Goal: Task Accomplishment & Management: Complete application form

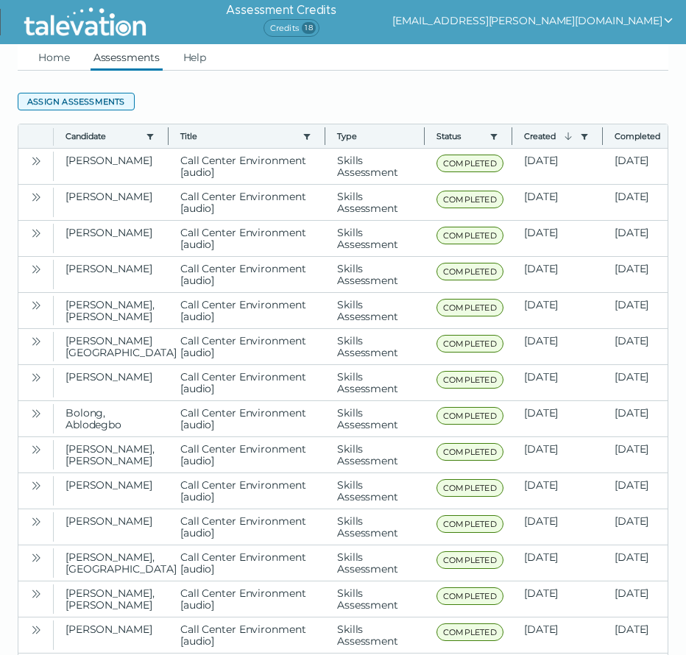
click at [78, 101] on button "Assign assessments" at bounding box center [76, 102] width 117 height 18
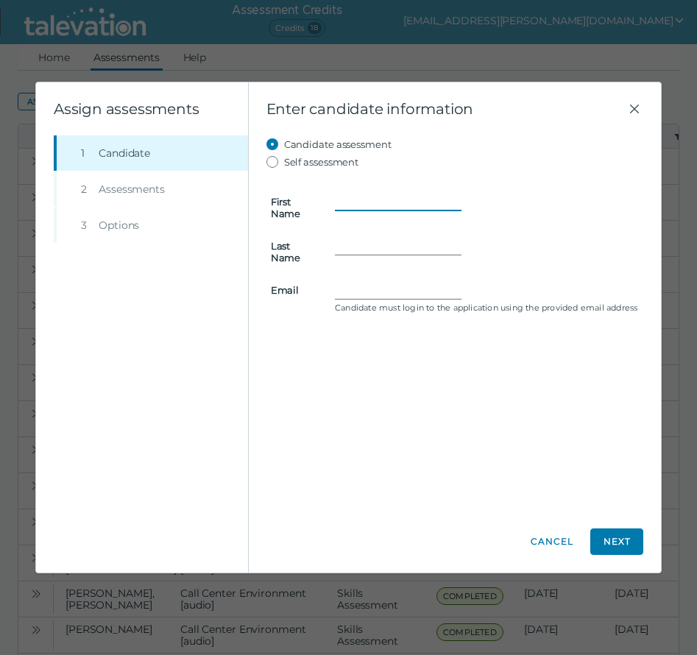
click at [371, 202] on input "First Name" at bounding box center [398, 202] width 127 height 18
type input "Hamud"
click at [431, 291] on input "mjhamud03" at bounding box center [398, 290] width 127 height 18
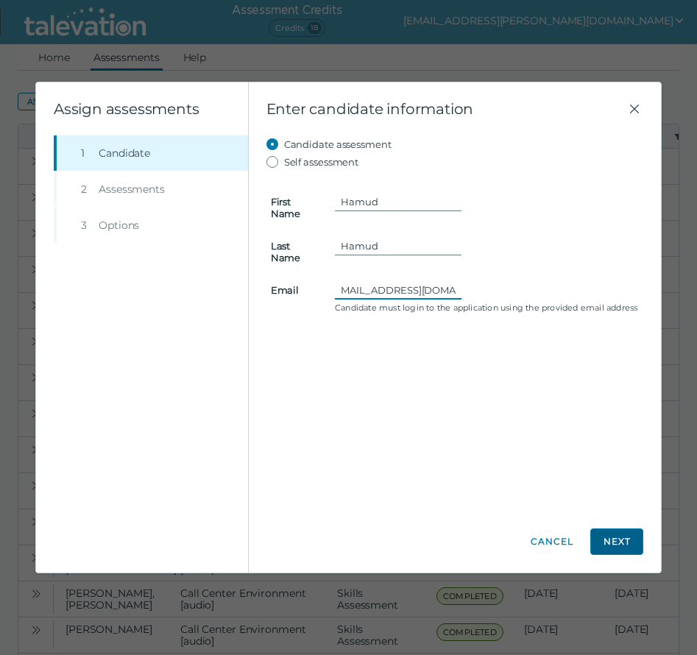
type input "[EMAIL_ADDRESS][DOMAIN_NAME]"
click at [625, 541] on button "Next" at bounding box center [616, 541] width 53 height 26
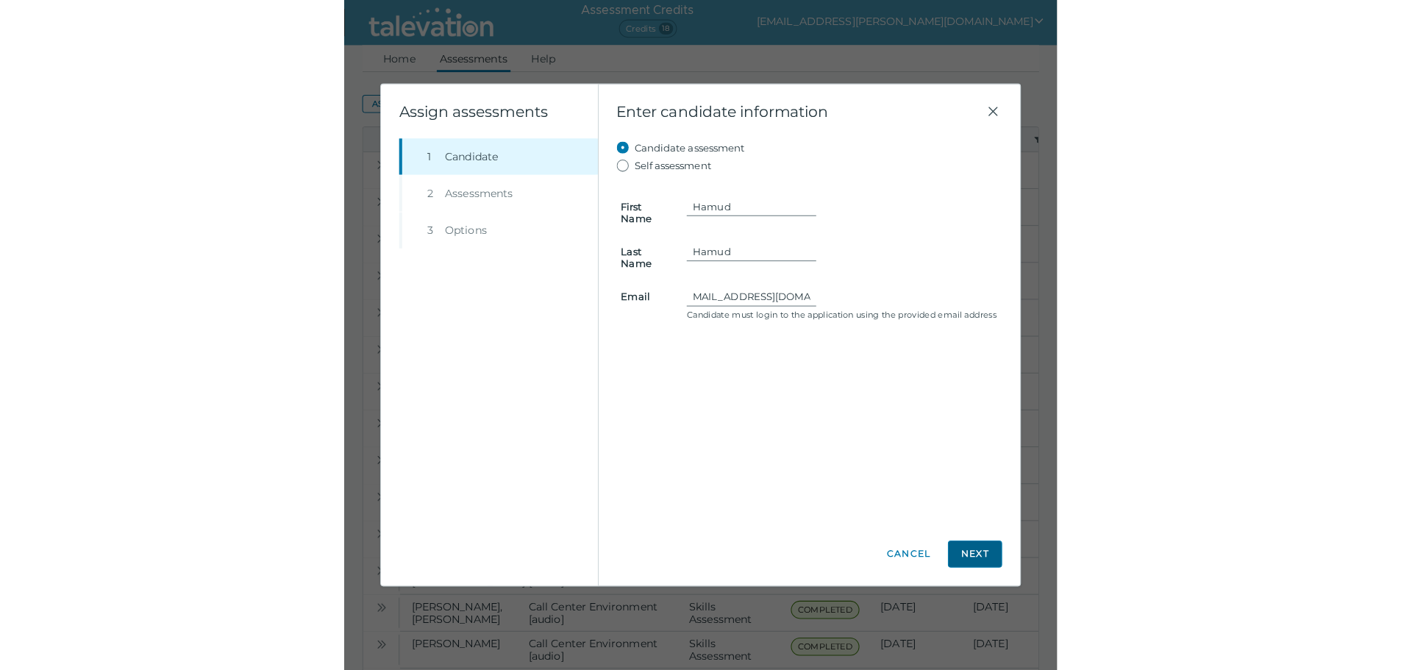
scroll to position [0, 0]
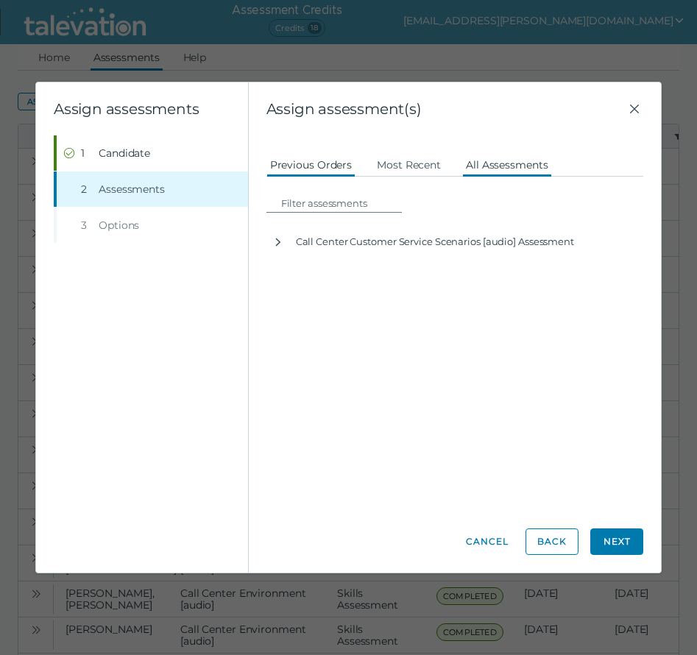
click at [495, 159] on button "All Assessments" at bounding box center [507, 164] width 90 height 26
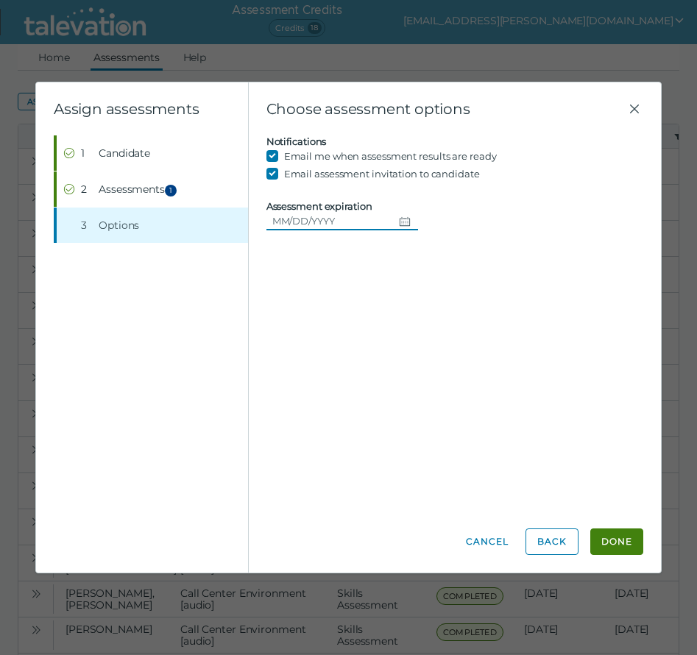
click at [399, 223] on icon "Choose date" at bounding box center [405, 222] width 12 height 12
click at [347, 226] on input "Assessment expiration" at bounding box center [329, 221] width 127 height 18
click at [628, 542] on button "Done" at bounding box center [616, 541] width 53 height 26
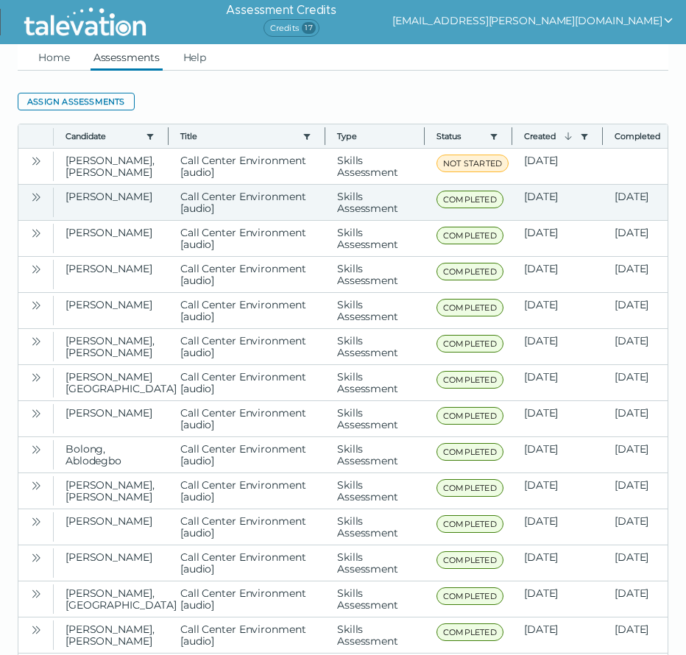
click at [36, 160] on icon "Open" at bounding box center [36, 161] width 12 height 12
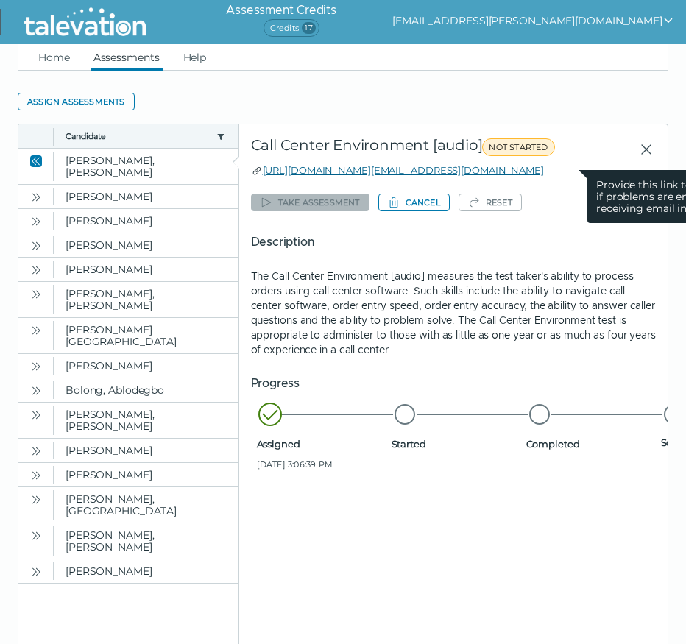
click at [432, 168] on link "[URL][DOMAIN_NAME][EMAIL_ADDRESS][DOMAIN_NAME]" at bounding box center [403, 170] width 281 height 12
